Goal: Answer question/provide support: Answer question/provide support

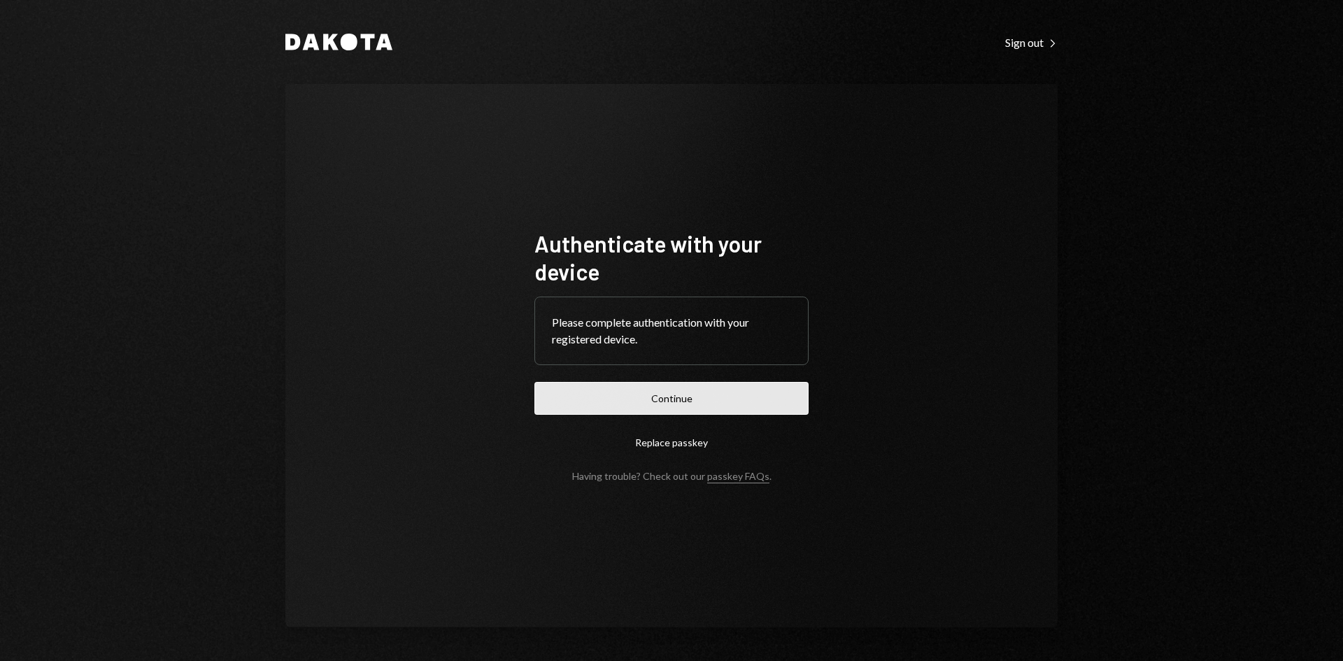
click at [715, 396] on button "Continue" at bounding box center [671, 398] width 274 height 33
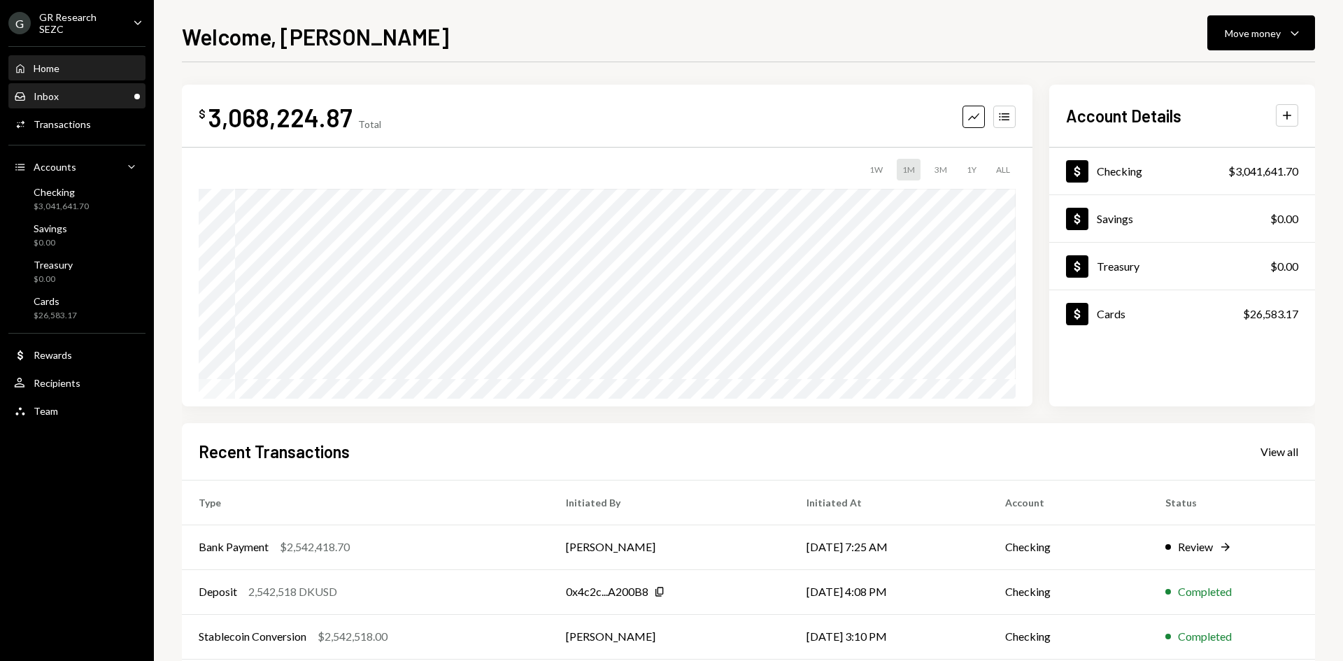
click at [85, 99] on div "Inbox Inbox" at bounding box center [77, 96] width 126 height 13
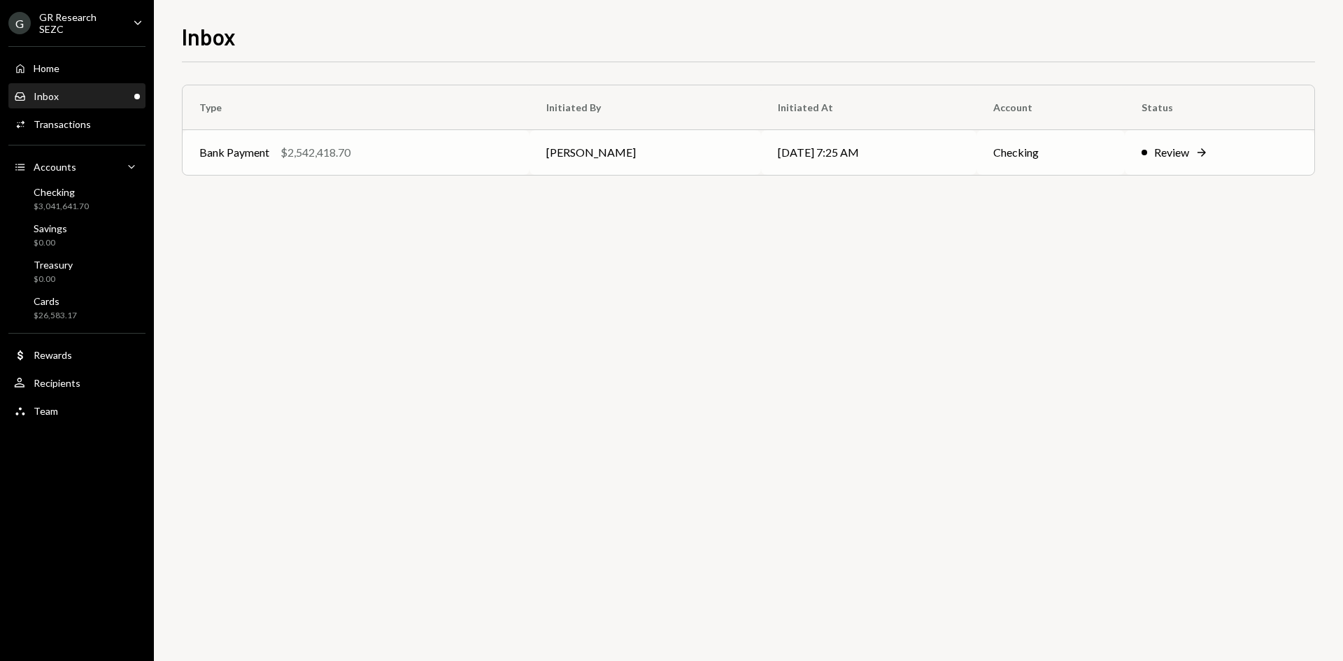
click at [614, 164] on td "[PERSON_NAME]" at bounding box center [644, 152] width 231 height 45
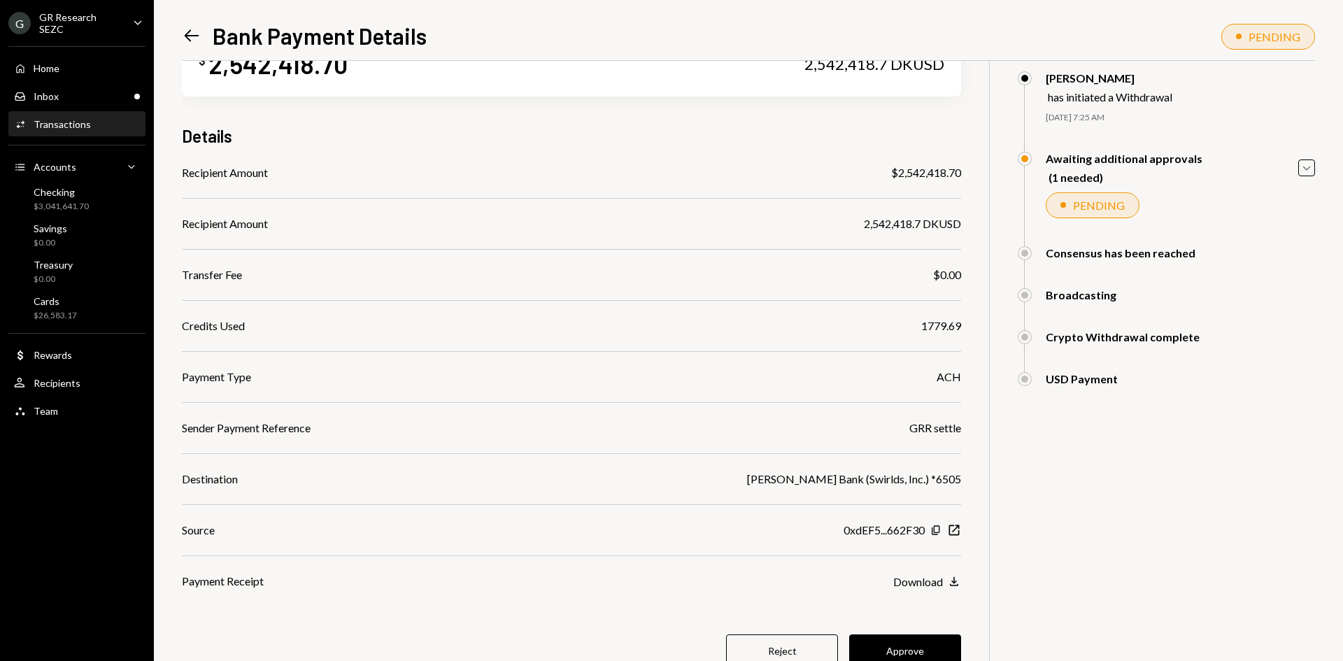
scroll to position [108, 0]
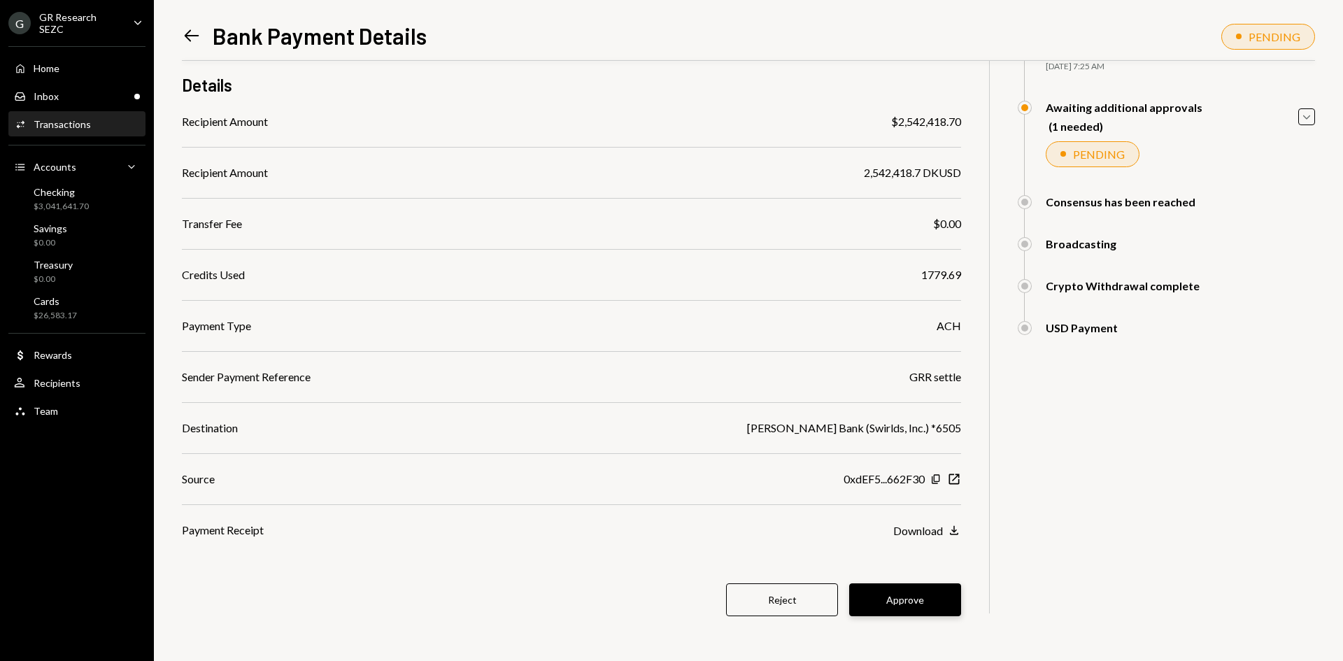
click at [934, 601] on button "Approve" at bounding box center [905, 599] width 112 height 33
